Goal: Find specific page/section

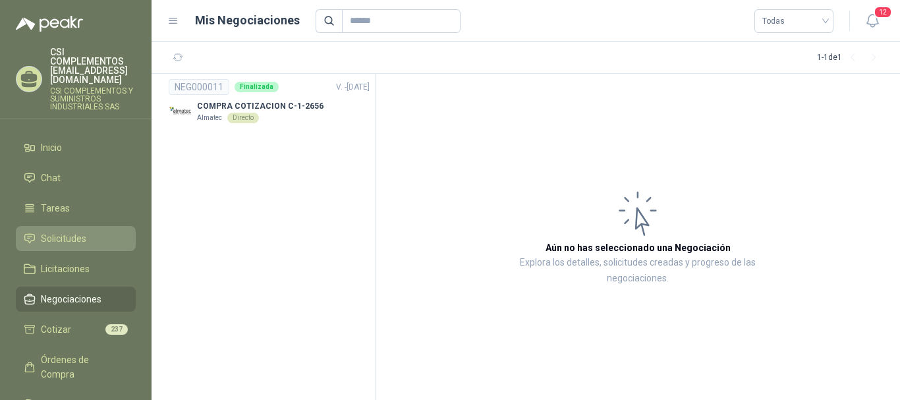
click at [40, 226] on link "Solicitudes" at bounding box center [76, 238] width 120 height 25
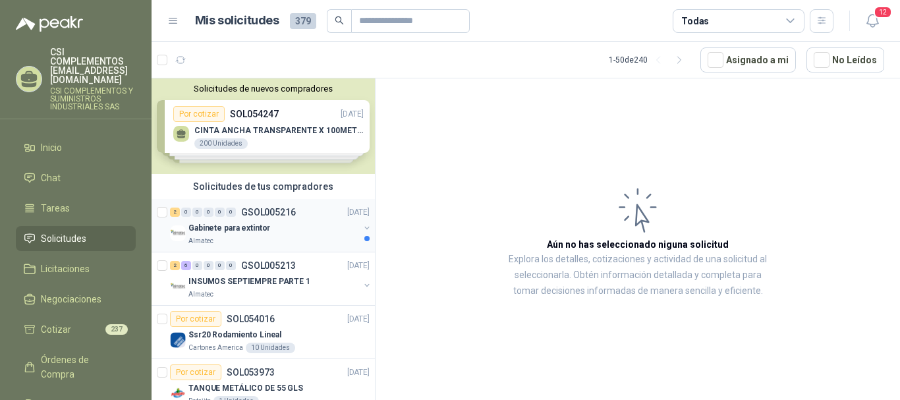
click at [242, 243] on div "Almatec" at bounding box center [273, 241] width 171 height 11
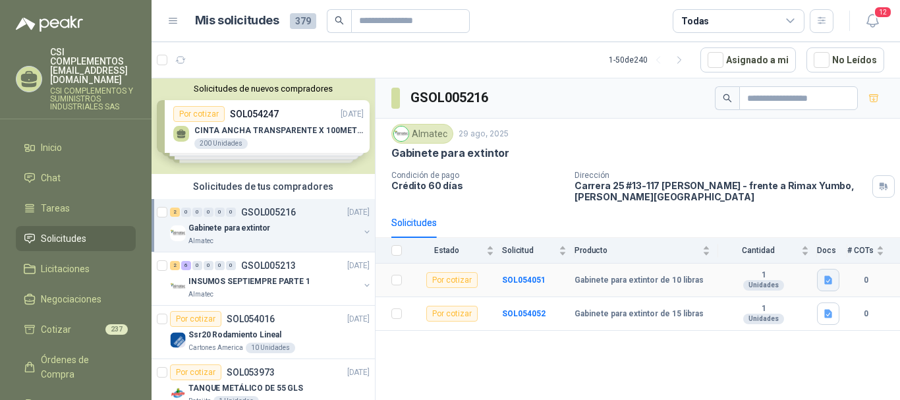
click at [828, 285] on icon "button" at bounding box center [828, 280] width 11 height 11
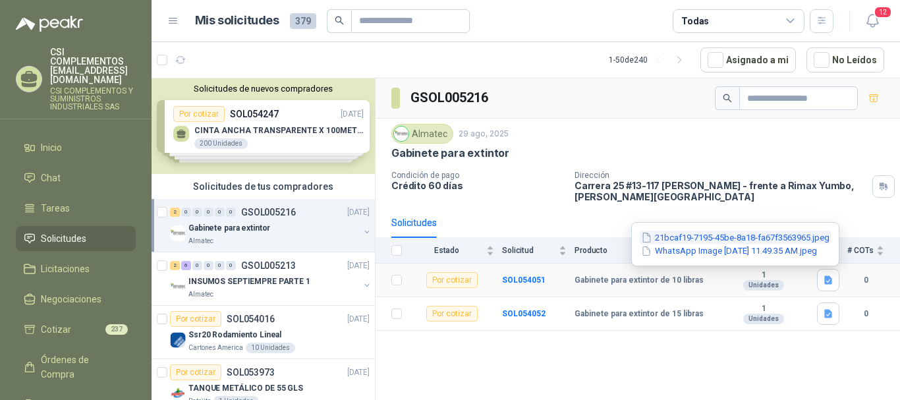
click at [720, 239] on button "21bcaf19-7195-45be-8a18-fa67f3563965.jpeg" at bounding box center [735, 238] width 191 height 14
click at [683, 252] on button "WhatsApp Image [DATE] 11.49.35 AM.jpeg" at bounding box center [729, 251] width 179 height 14
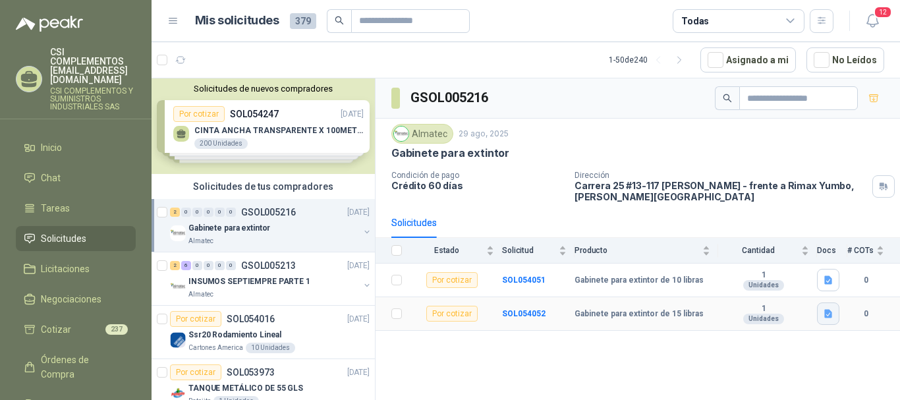
click at [820, 307] on button "button" at bounding box center [828, 313] width 22 height 22
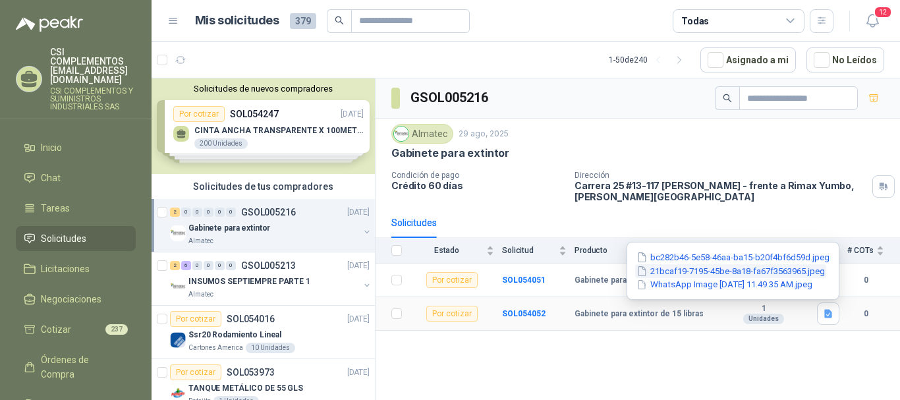
click at [691, 267] on button "21bcaf19-7195-45be-8a18-fa67f3563965.jpeg" at bounding box center [730, 271] width 191 height 14
click at [708, 285] on button "WhatsApp Image [DATE] 11.49.35 AM.jpeg" at bounding box center [724, 285] width 179 height 14
click at [669, 261] on button "bc282b46-5e58-46aa-ba15-b20f4bf6d59d.jpeg" at bounding box center [733, 257] width 196 height 14
click at [735, 291] on button "WhatsApp Image [DATE] 11.49.35 AM.jpeg" at bounding box center [724, 285] width 179 height 14
click at [718, 273] on button "21bcaf19-7195-45be-8a18-fa67f3563965.jpeg" at bounding box center [730, 271] width 191 height 14
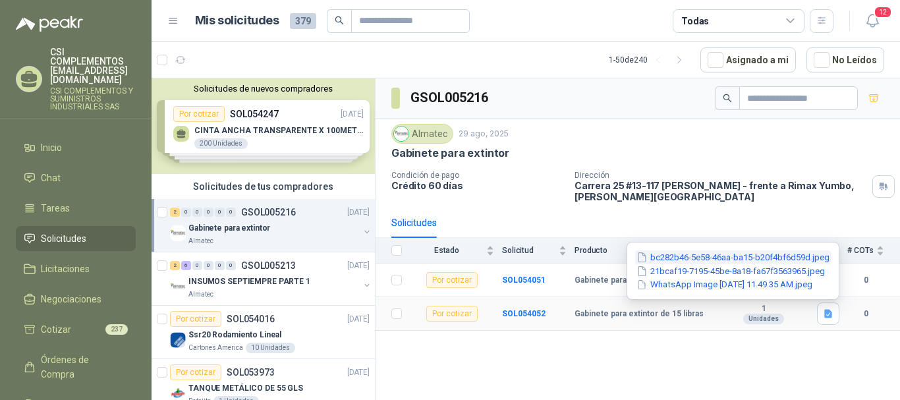
click at [704, 258] on button "bc282b46-5e58-46aa-ba15-b20f4bf6d59d.jpeg" at bounding box center [733, 257] width 196 height 14
click at [247, 261] on p "GSOL005213" at bounding box center [268, 265] width 55 height 9
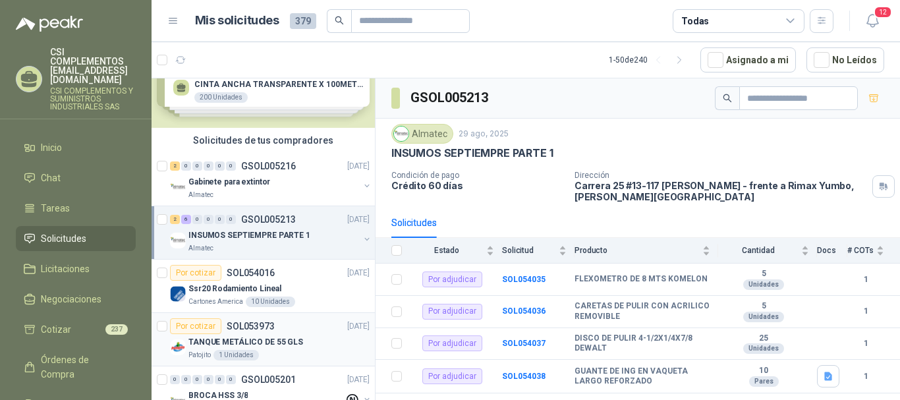
scroll to position [66, 0]
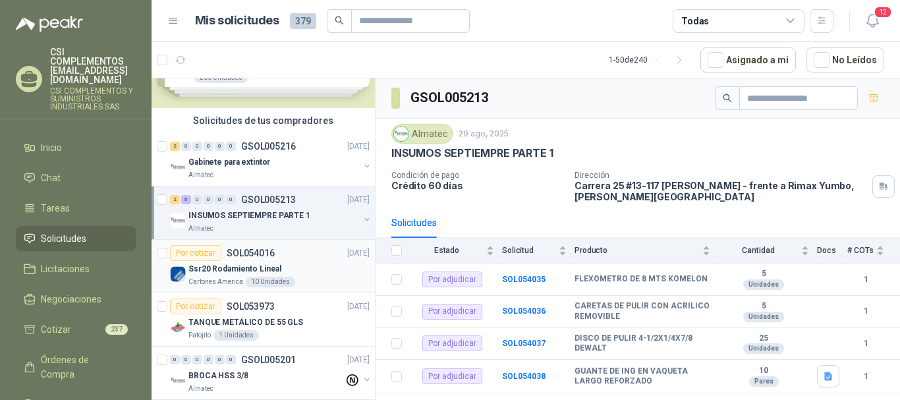
click at [269, 285] on div "10 Unidades" at bounding box center [270, 282] width 49 height 11
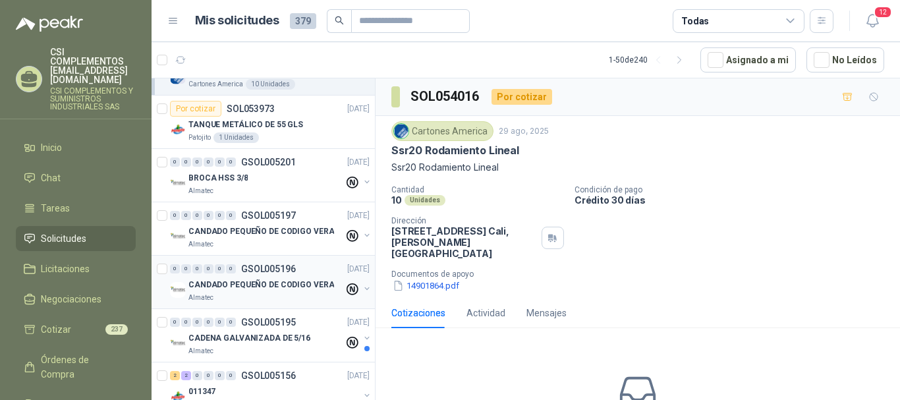
scroll to position [329, 0]
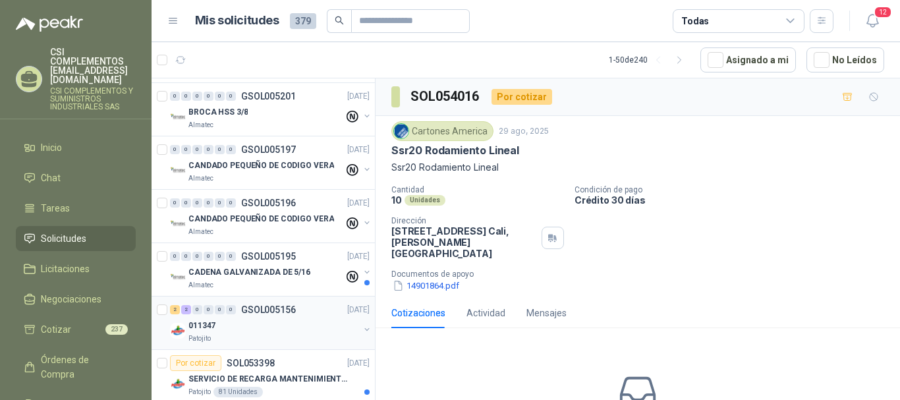
click at [247, 335] on div "Patojito" at bounding box center [273, 338] width 171 height 11
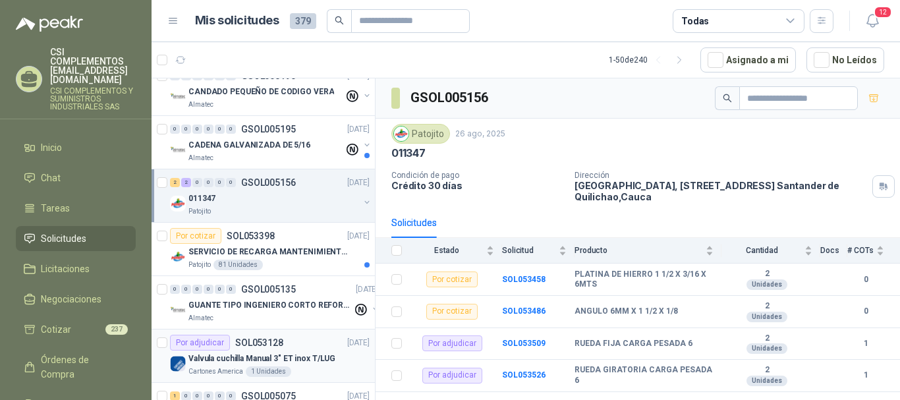
scroll to position [461, 0]
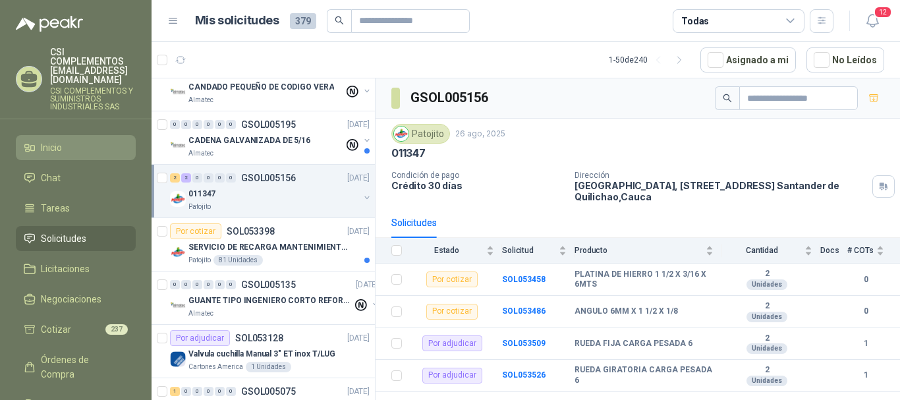
click at [69, 140] on li "Inicio" at bounding box center [76, 147] width 104 height 14
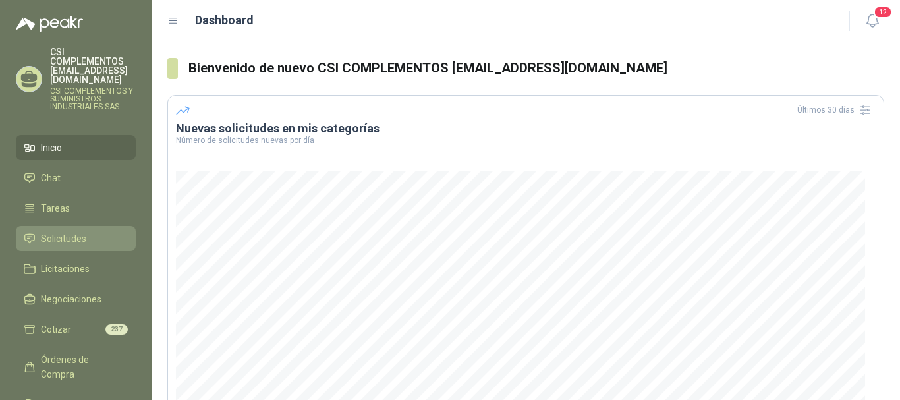
click at [84, 231] on span "Solicitudes" at bounding box center [63, 238] width 45 height 14
